Goal: Browse casually

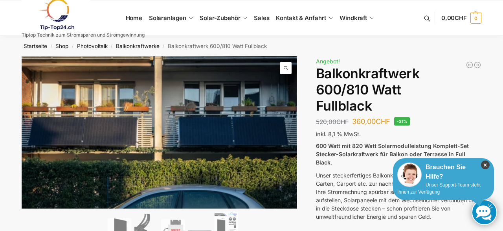
click at [486, 165] on icon "×" at bounding box center [485, 164] width 9 height 9
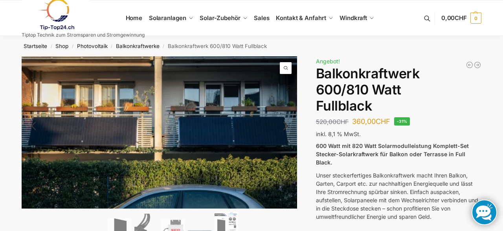
click at [286, 126] on link "Next" at bounding box center [284, 130] width 26 height 8
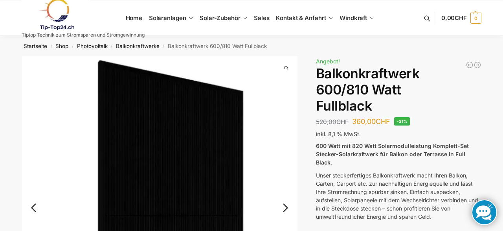
click at [286, 123] on img at bounding box center [160, 214] width 276 height 316
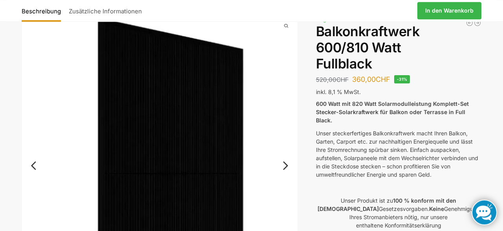
scroll to position [82, 0]
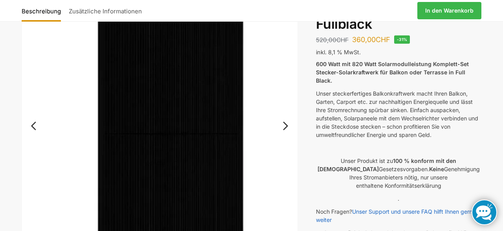
click at [283, 126] on link "Next" at bounding box center [284, 130] width 26 height 8
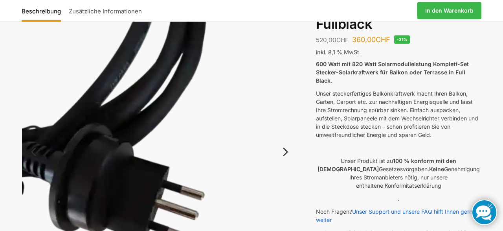
click at [283, 126] on img at bounding box center [160, 158] width 276 height 368
click at [289, 164] on img at bounding box center [160, 158] width 276 height 368
click at [287, 156] on link "Next" at bounding box center [284, 156] width 26 height 8
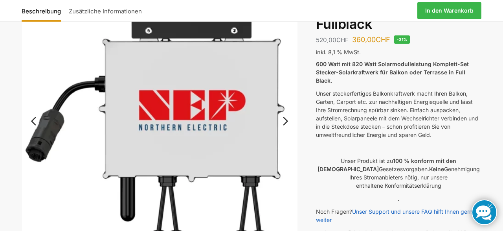
click at [285, 121] on link "Next" at bounding box center [284, 125] width 26 height 8
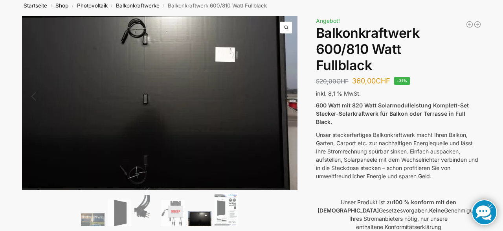
scroll to position [41, 0]
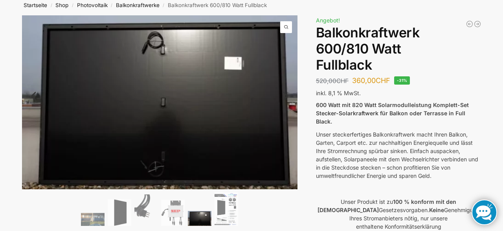
click at [288, 98] on link "Next" at bounding box center [284, 100] width 26 height 8
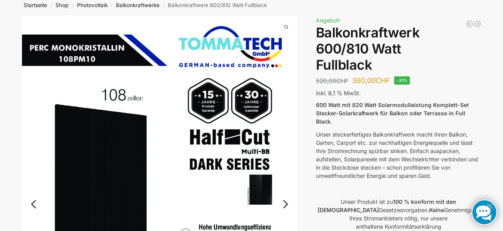
click at [282, 208] on link "Next" at bounding box center [284, 208] width 26 height 8
